Goal: Information Seeking & Learning: Learn about a topic

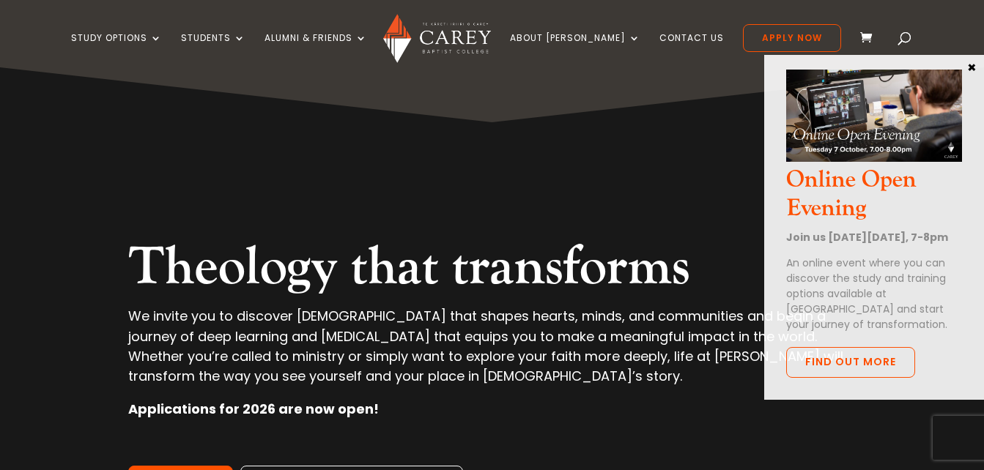
click at [973, 67] on button "×" at bounding box center [971, 66] width 15 height 13
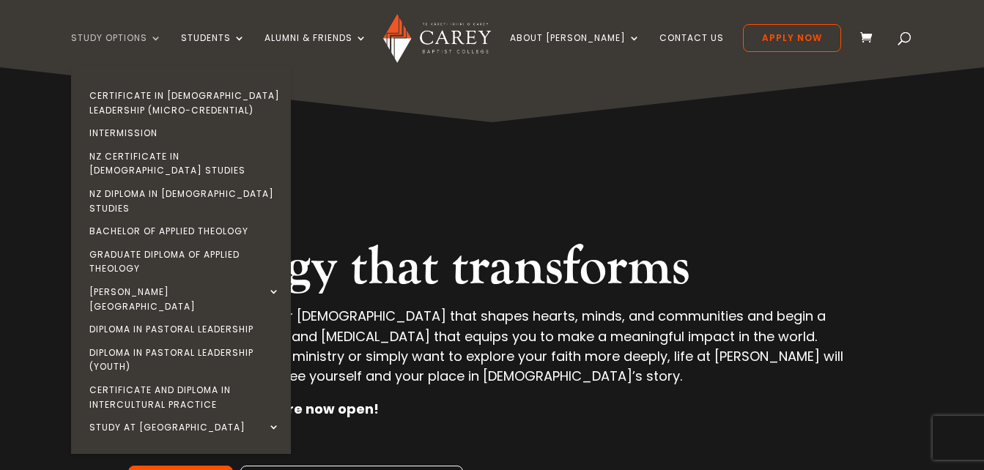
click at [162, 40] on link "Study Options" at bounding box center [116, 50] width 91 height 34
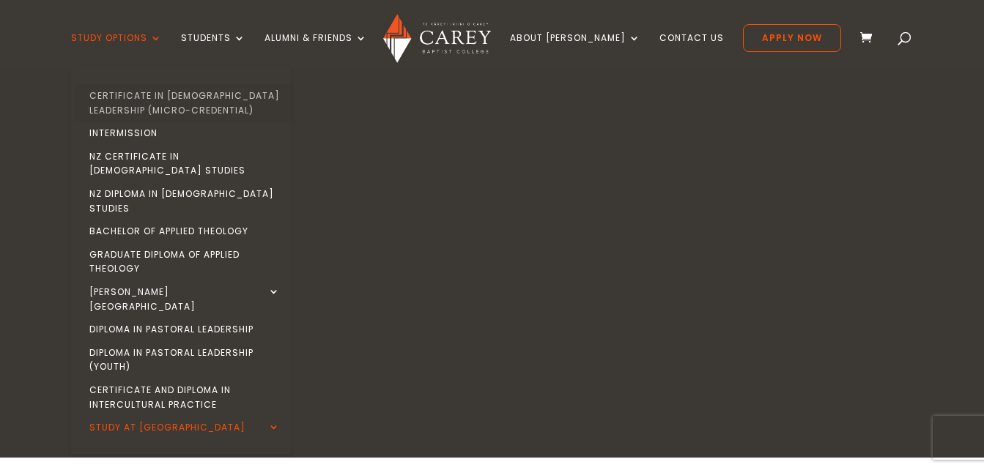
click at [180, 99] on link "Certificate in [DEMOGRAPHIC_DATA] Leadership (Micro-credential)" at bounding box center [185, 102] width 220 height 37
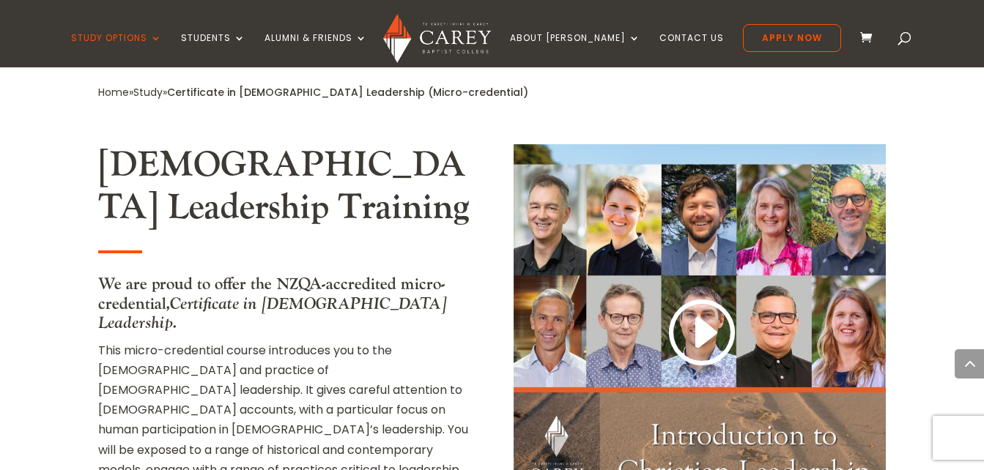
scroll to position [752, 0]
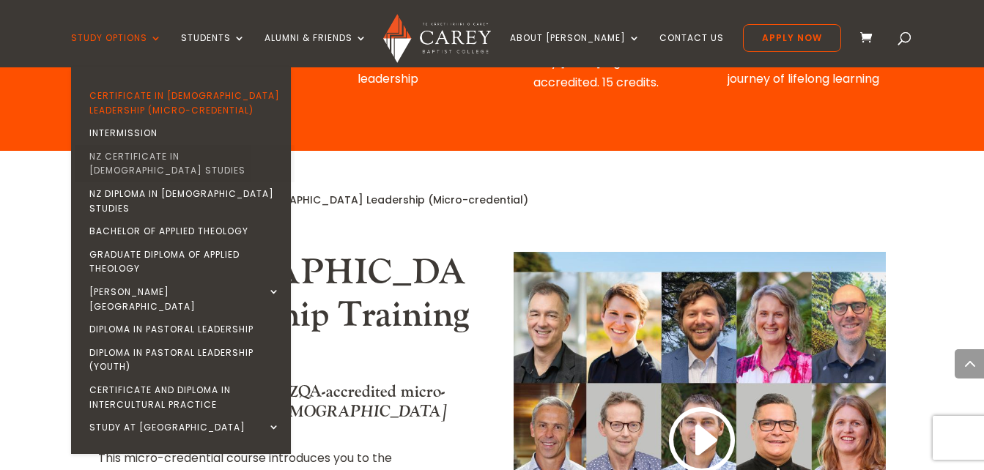
click at [149, 150] on link "NZ Certificate in [DEMOGRAPHIC_DATA] Studies" at bounding box center [185, 163] width 220 height 37
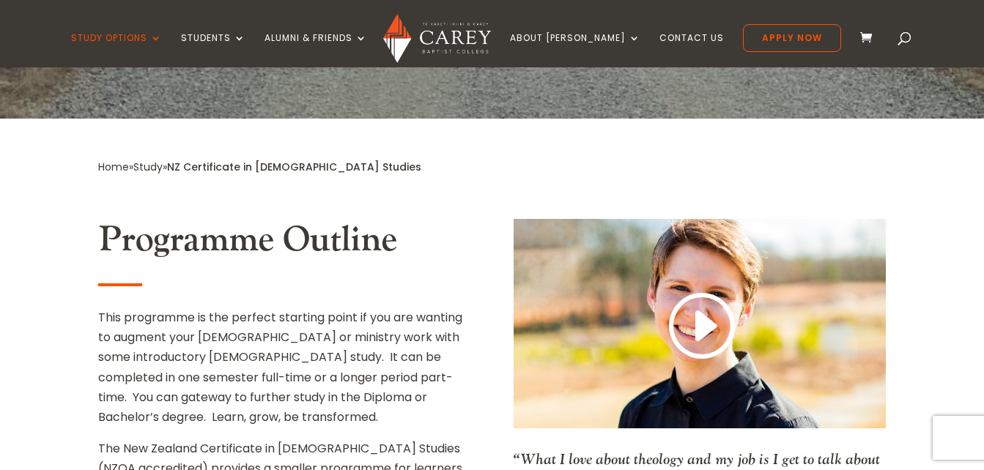
scroll to position [534, 0]
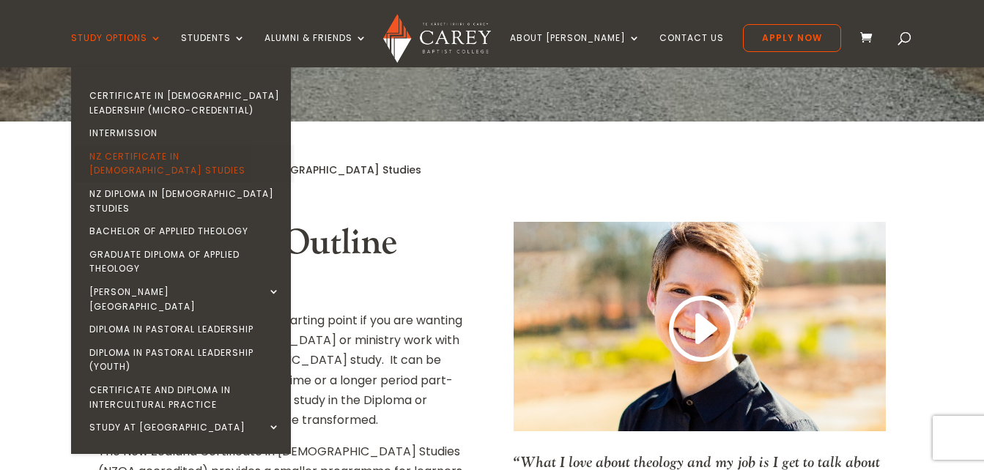
click at [156, 155] on link "NZ Certificate in [DEMOGRAPHIC_DATA] Studies" at bounding box center [185, 163] width 220 height 37
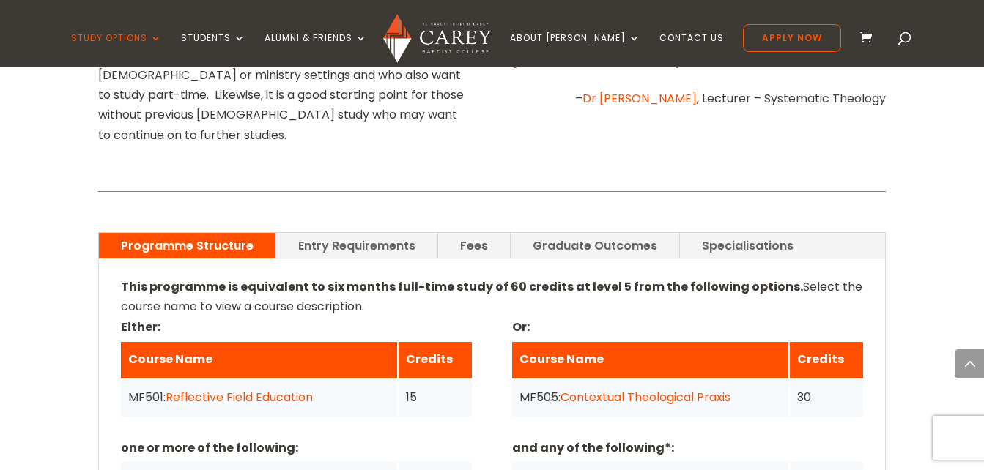
scroll to position [969, 0]
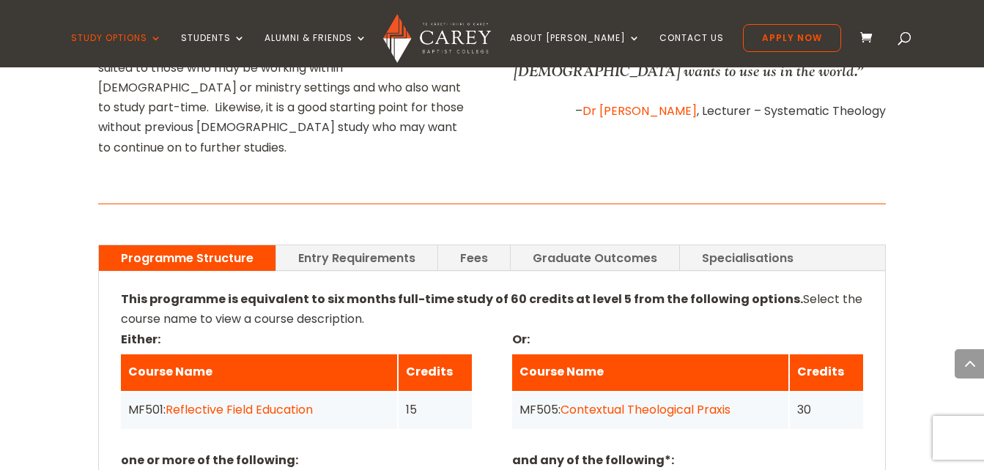
click at [381, 245] on link "Entry Requirements" at bounding box center [356, 258] width 161 height 26
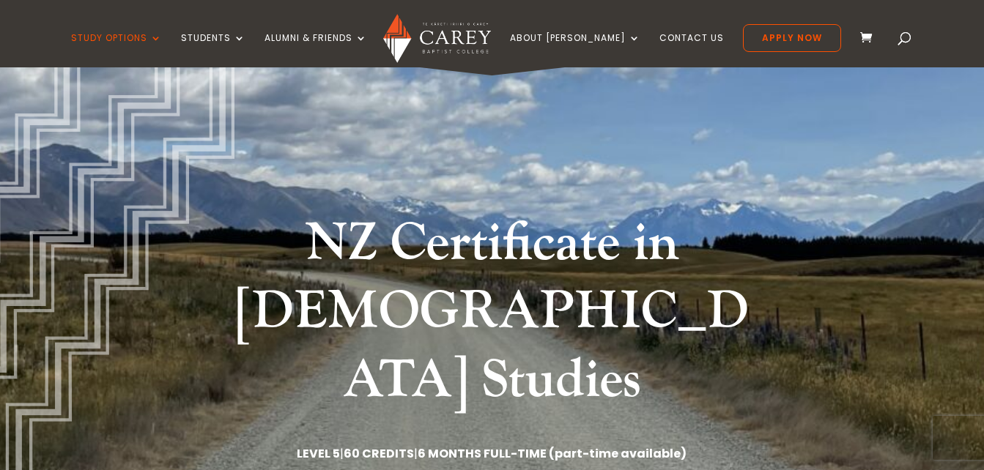
scroll to position [45, 0]
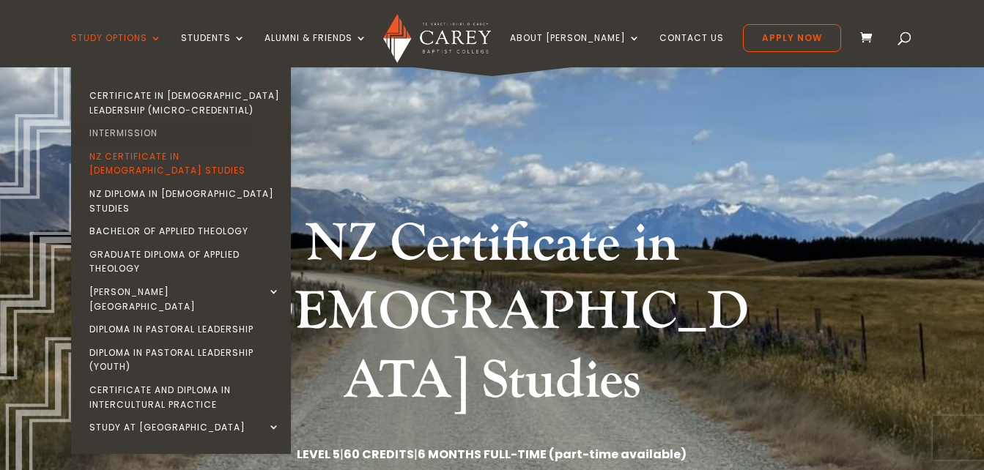
click at [156, 129] on link "Intermission" at bounding box center [185, 133] width 220 height 23
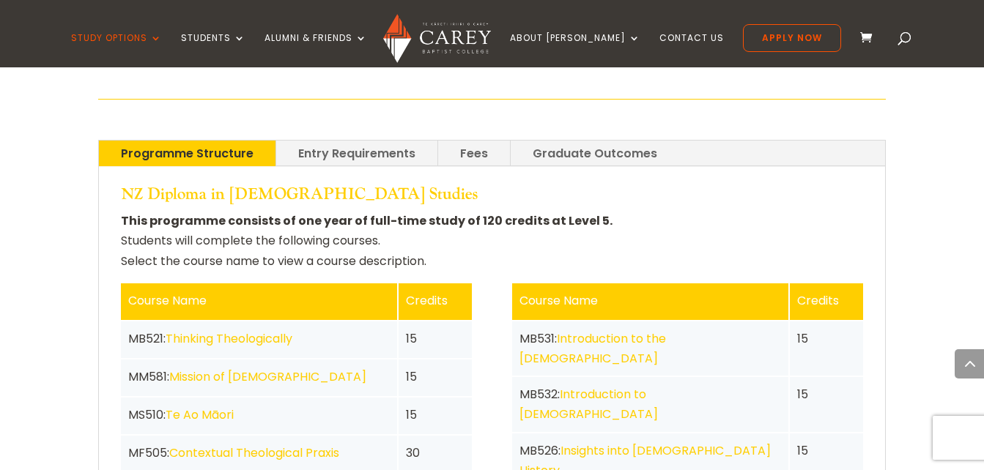
scroll to position [3125, 0]
